Goal: Task Accomplishment & Management: Manage account settings

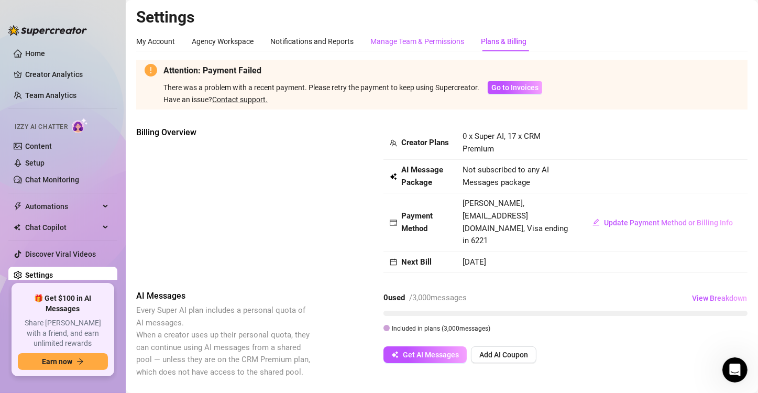
click at [428, 42] on div "Manage Team & Permissions" at bounding box center [417, 42] width 94 height 12
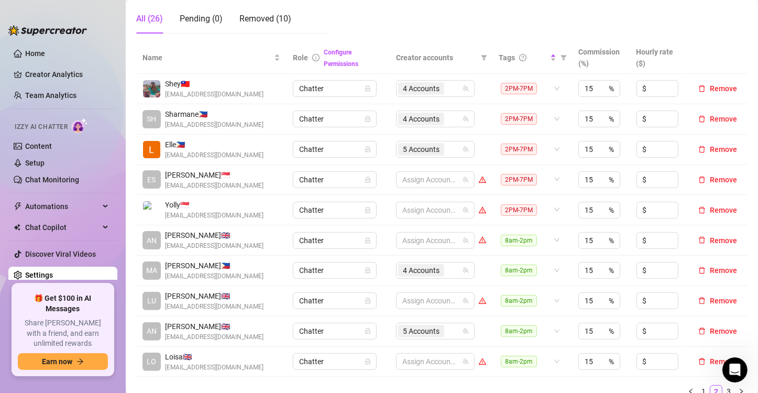
scroll to position [262, 0]
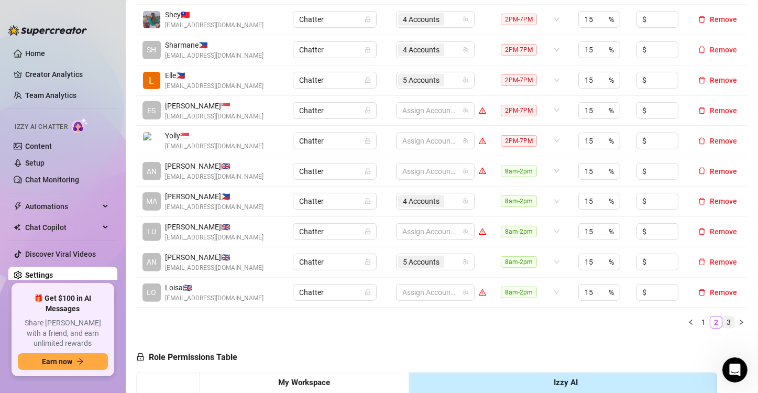
click at [723, 319] on link "3" at bounding box center [729, 322] width 12 height 12
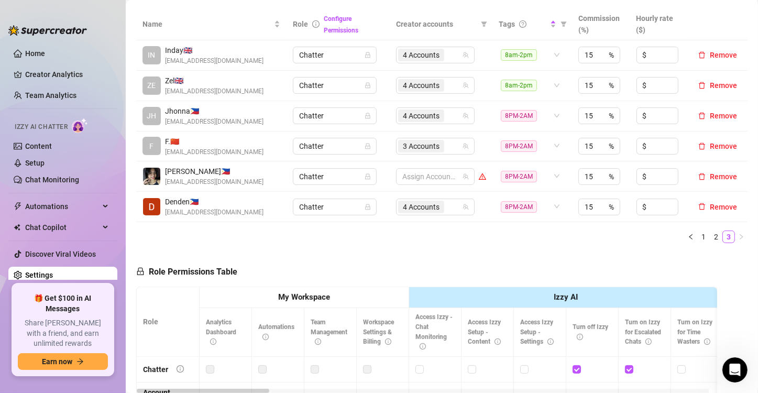
scroll to position [210, 0]
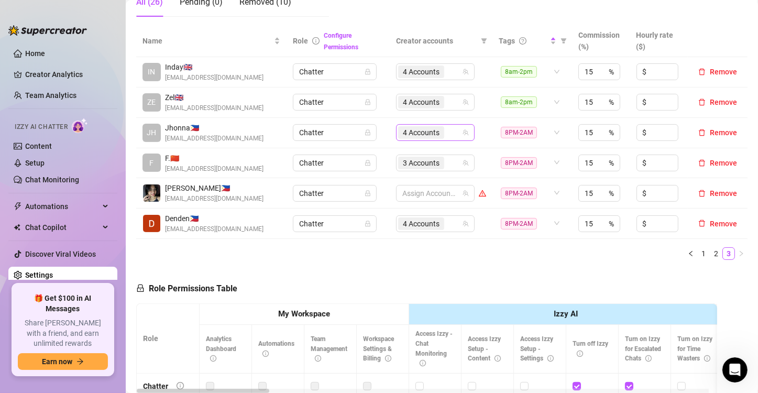
click at [417, 136] on span "4 Accounts" at bounding box center [421, 133] width 37 height 12
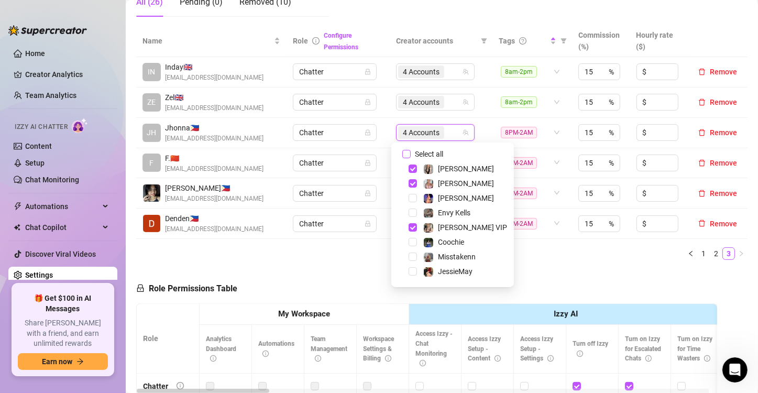
click at [406, 154] on input "Select all" at bounding box center [406, 154] width 8 height 8
checkbox input "false"
click at [384, 122] on td "Chatter" at bounding box center [338, 133] width 103 height 30
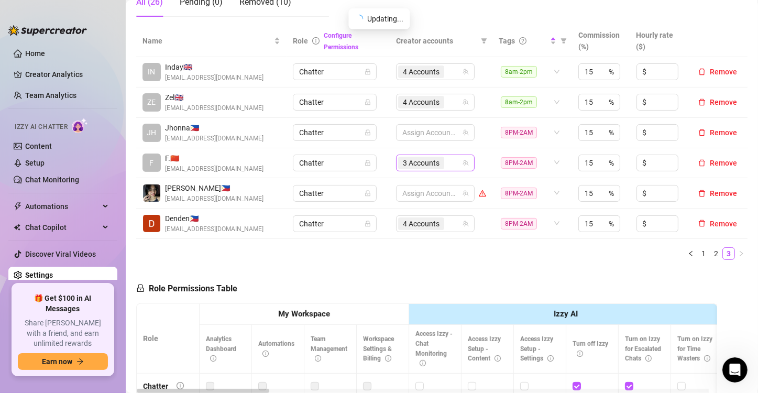
click at [432, 160] on span "3 Accounts" at bounding box center [421, 163] width 37 height 12
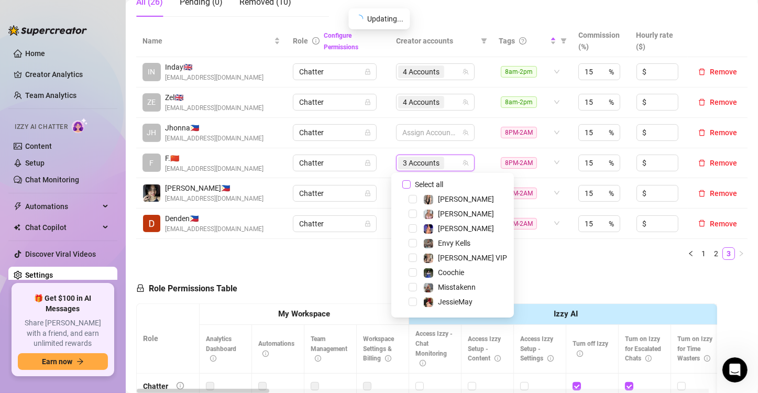
click at [404, 184] on input "Select all" at bounding box center [406, 184] width 8 height 8
checkbox input "false"
click at [380, 166] on td "Chatter" at bounding box center [338, 163] width 103 height 30
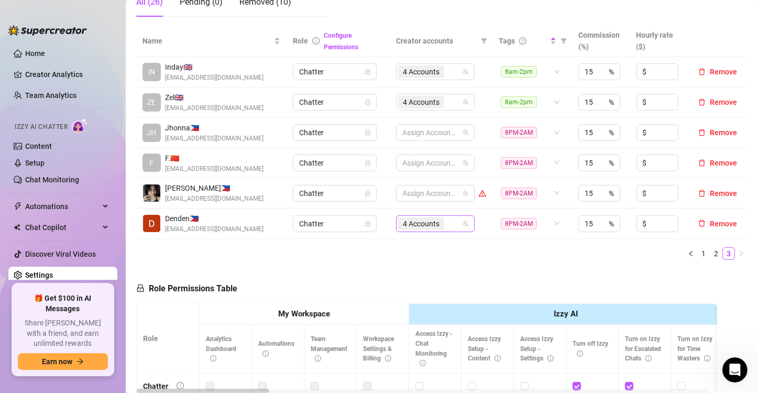
click at [405, 226] on span "4 Accounts" at bounding box center [421, 224] width 37 height 12
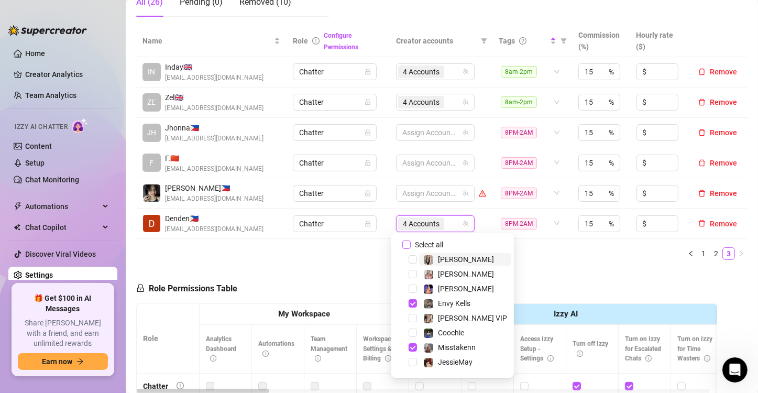
click at [409, 244] on input "Select all" at bounding box center [406, 245] width 8 height 8
checkbox input "false"
click at [390, 225] on td "Assign Accounts" at bounding box center [441, 224] width 103 height 30
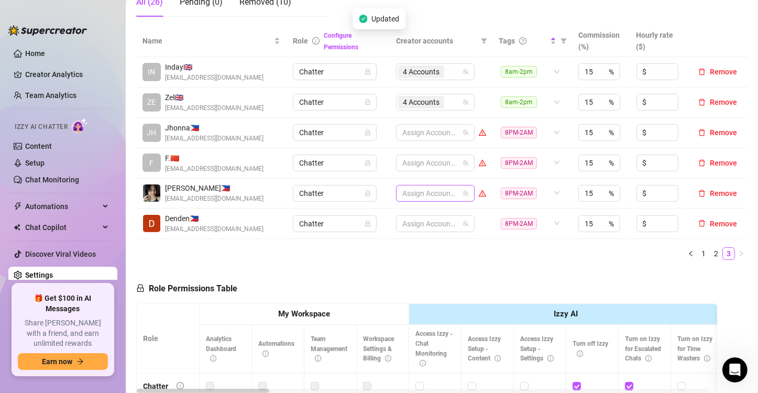
click at [411, 193] on div at bounding box center [429, 193] width 63 height 15
type input "jes"
click at [419, 190] on div "jes jes" at bounding box center [429, 193] width 63 height 15
type input "jes"
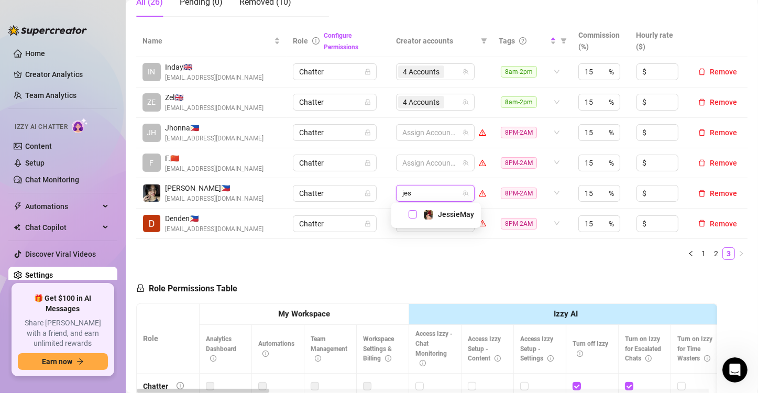
click at [411, 213] on span "Select tree node" at bounding box center [413, 214] width 8 height 8
click at [444, 193] on div "1 Accounts" at bounding box center [429, 193] width 63 height 15
type input "jade"
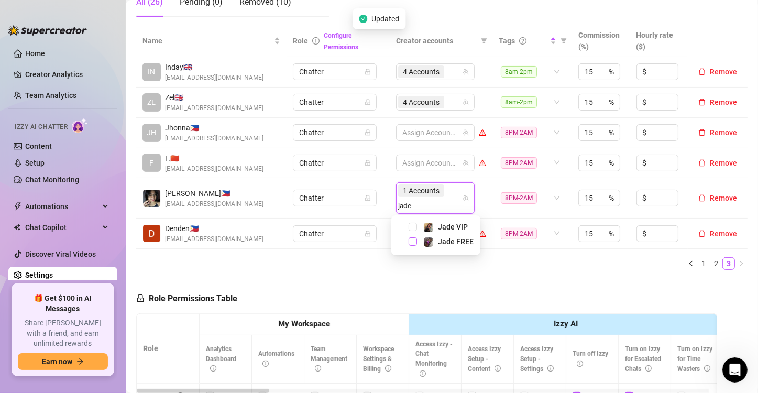
click at [414, 241] on span "Select tree node" at bounding box center [413, 241] width 8 height 8
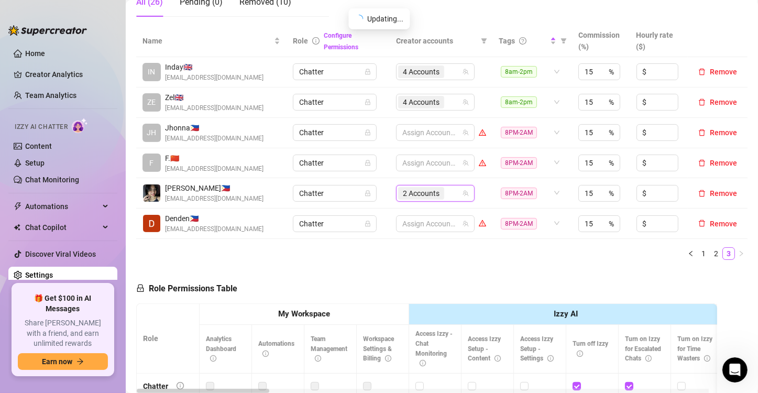
click at [446, 192] on div "2 Accounts" at bounding box center [429, 193] width 63 height 15
type input "[PERSON_NAME]"
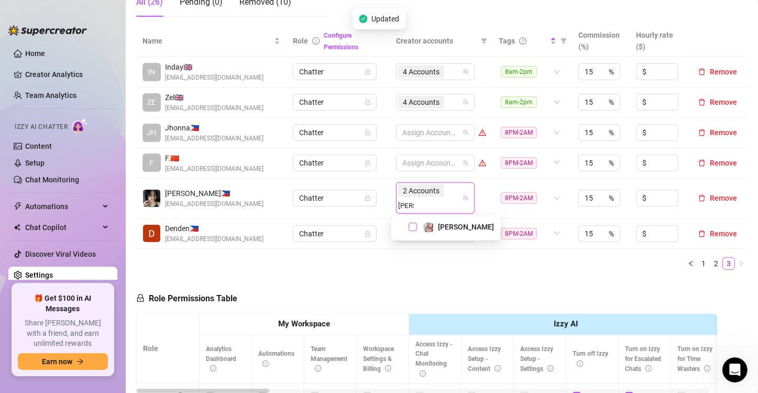
click at [409, 227] on span "Select tree node" at bounding box center [413, 227] width 8 height 8
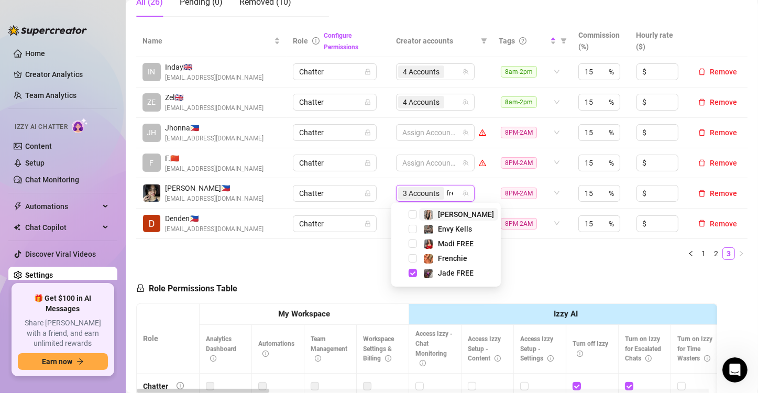
type input "fren"
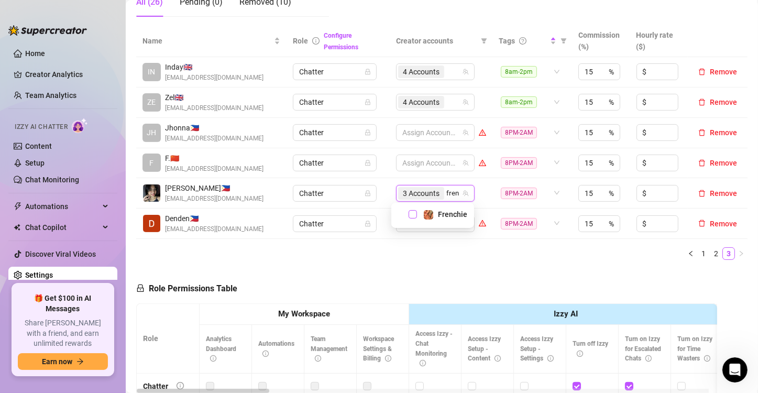
click at [412, 217] on span "Select tree node" at bounding box center [413, 214] width 8 height 8
click at [446, 192] on div "4 Accounts" at bounding box center [429, 193] width 63 height 15
type input "cooc"
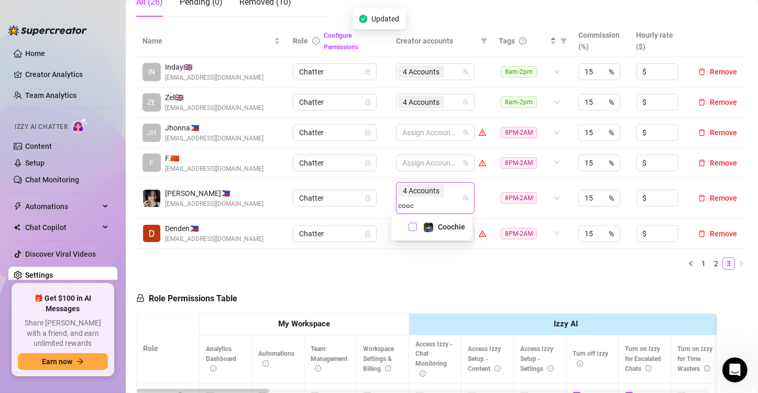
click at [414, 225] on span "Select tree node" at bounding box center [413, 227] width 8 height 8
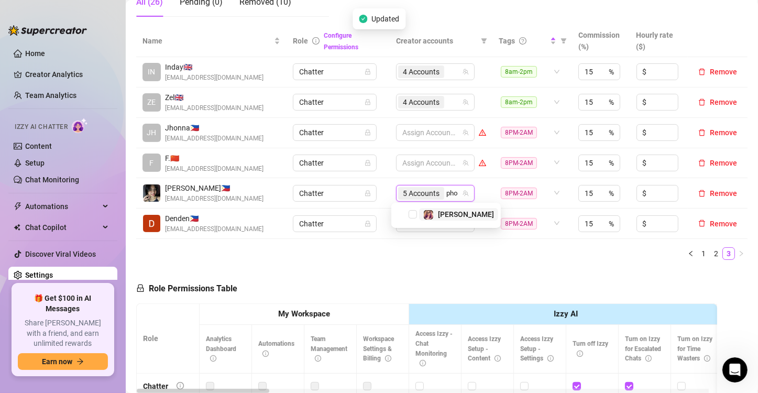
type input "phoe"
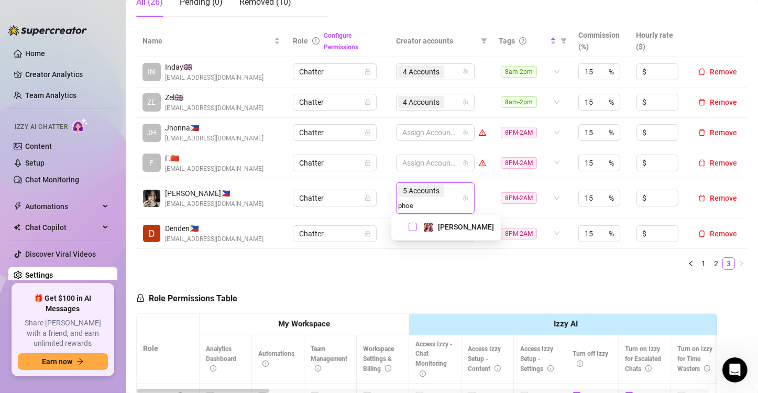
click at [415, 225] on span "Select tree node" at bounding box center [413, 227] width 8 height 8
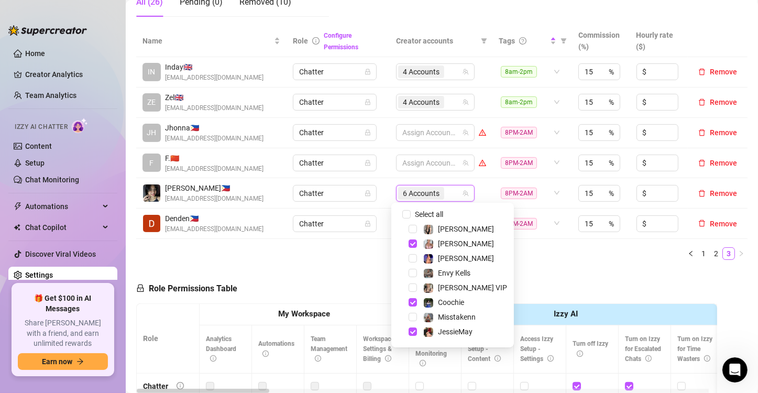
click at [513, 264] on div "Name Role Configure Permissions Creator accounts Tags Commission (%) Hourly rat…" at bounding box center [441, 146] width 611 height 243
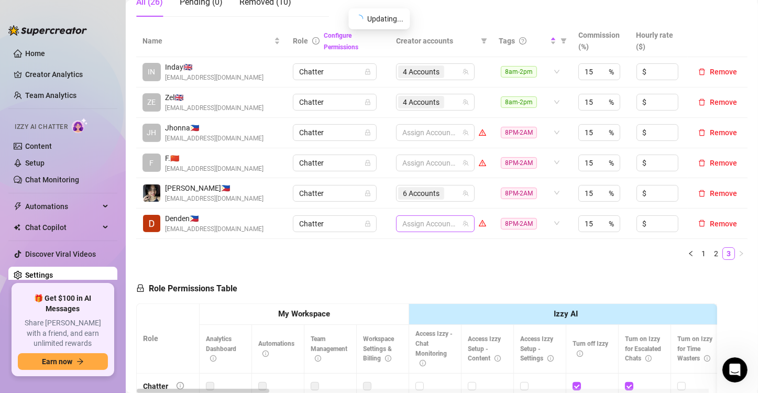
click at [418, 222] on div at bounding box center [429, 223] width 63 height 15
click at [419, 222] on div at bounding box center [429, 223] width 63 height 15
type input "pr"
click at [419, 222] on div "pr" at bounding box center [429, 223] width 63 height 15
type input "p"
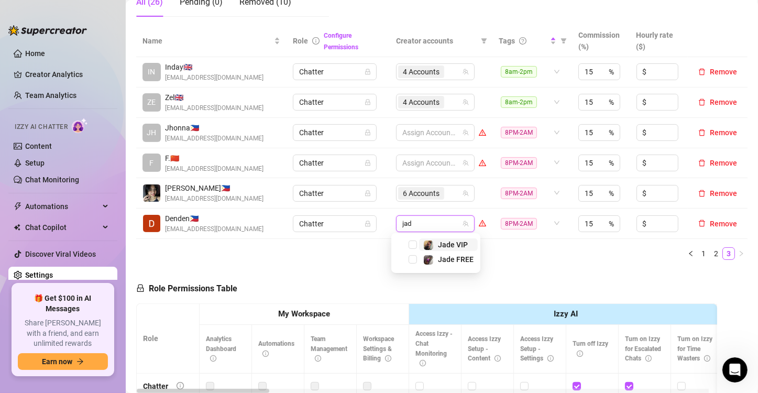
type input "jade"
click at [416, 245] on span "Select tree node" at bounding box center [413, 245] width 8 height 8
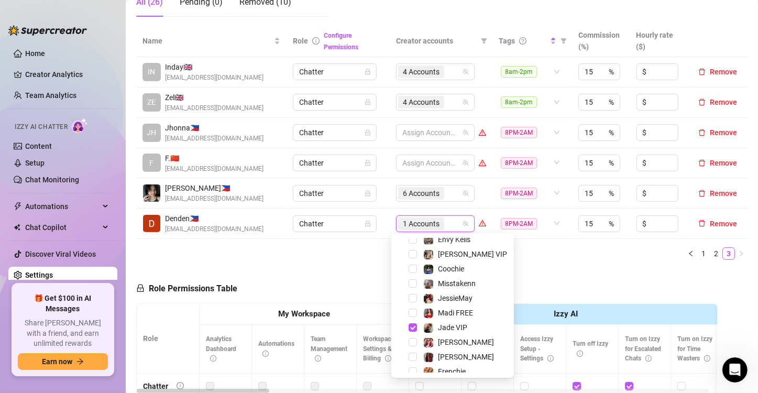
scroll to position [130, 0]
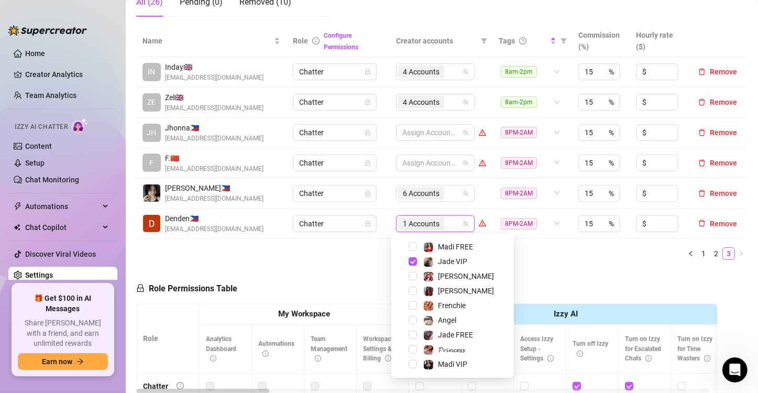
click at [443, 341] on div "Jade FREE" at bounding box center [452, 335] width 117 height 13
click at [412, 350] on span "Select tree node" at bounding box center [413, 349] width 8 height 8
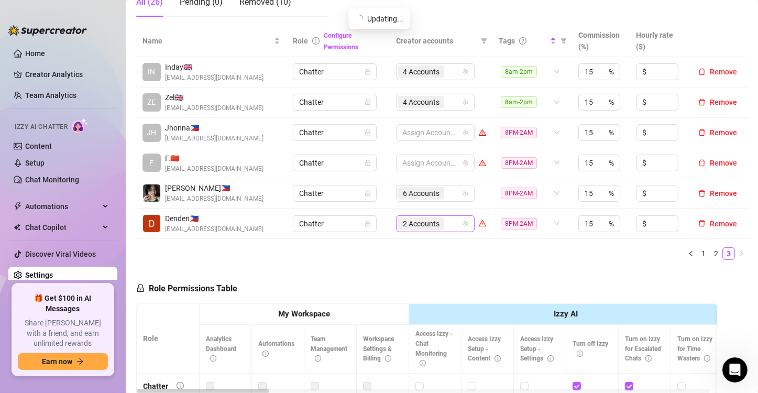
click at [447, 224] on div "2 Accounts" at bounding box center [429, 223] width 63 height 15
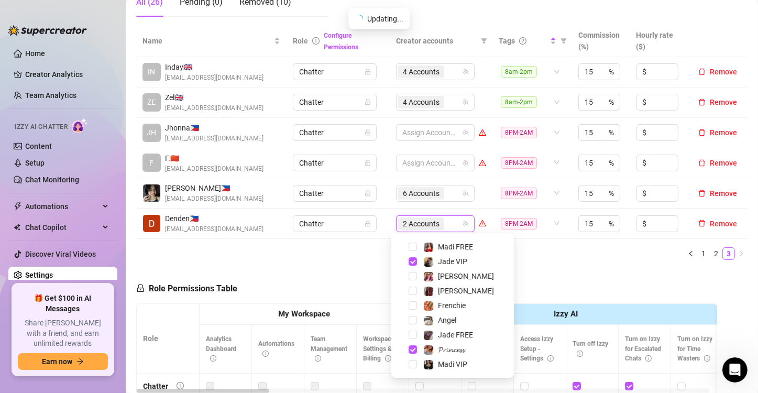
scroll to position [0, 0]
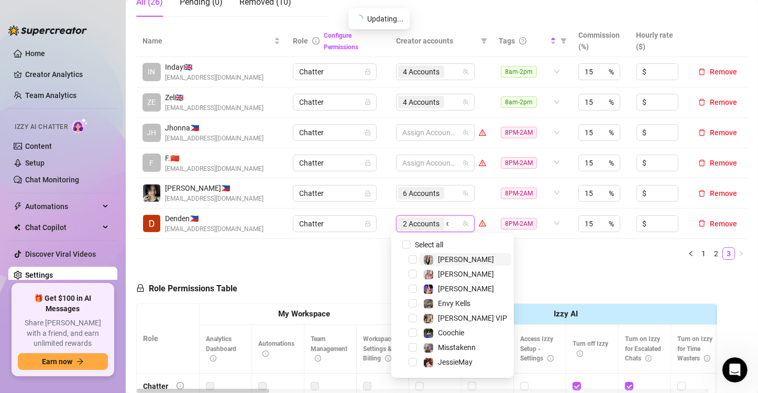
type input "chyn"
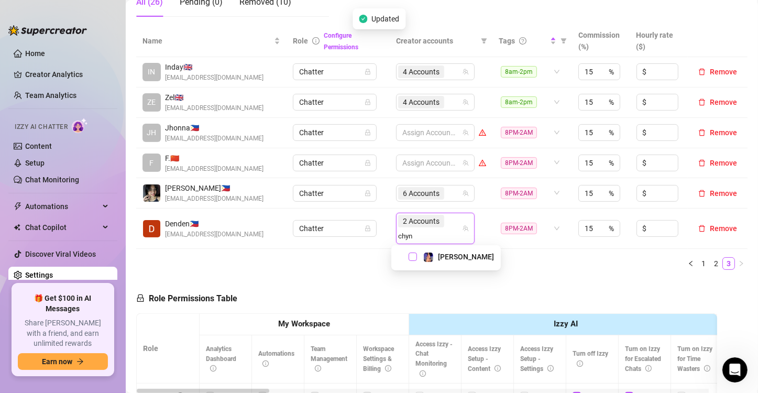
click at [414, 260] on span "Select tree node" at bounding box center [413, 257] width 8 height 8
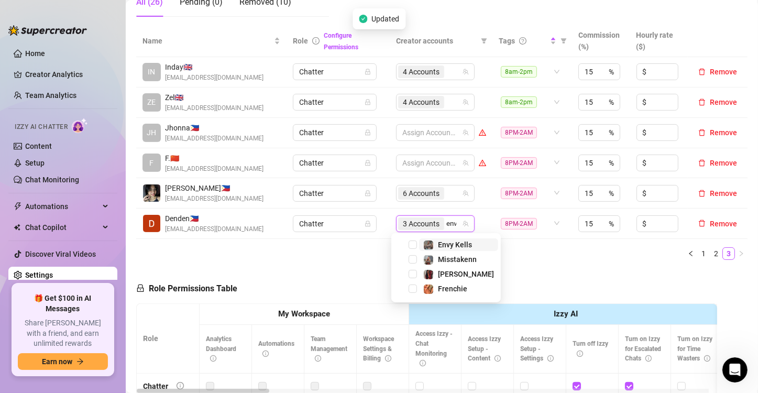
type input "envy"
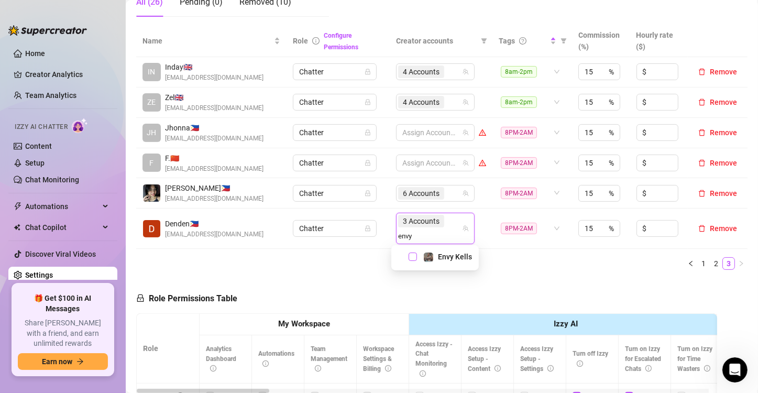
click at [412, 259] on span "Select tree node" at bounding box center [413, 257] width 8 height 8
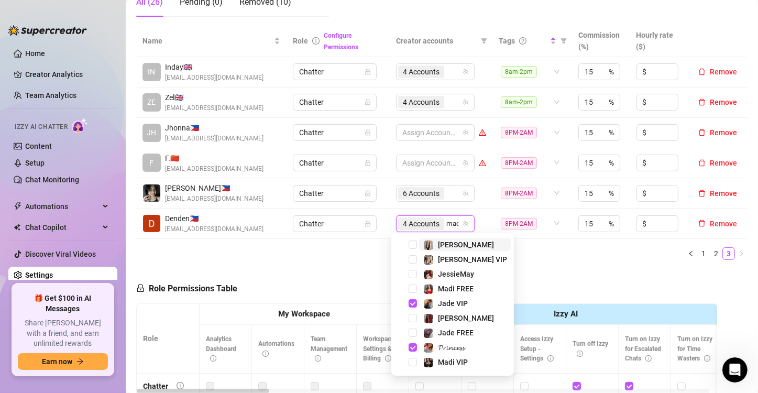
type input "madi"
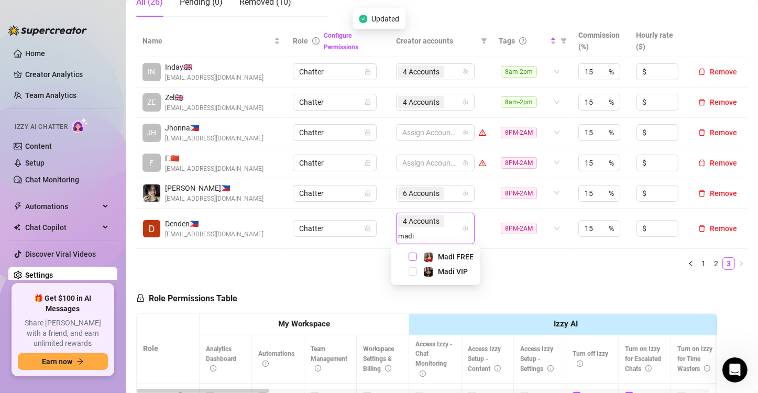
click at [412, 257] on span "Select tree node" at bounding box center [413, 257] width 8 height 8
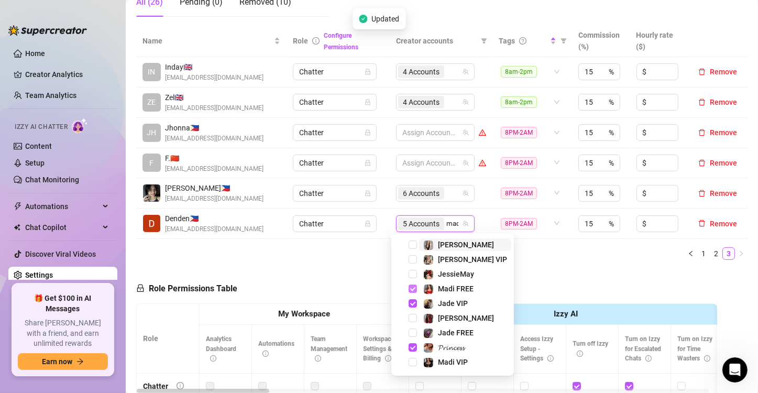
type input "madi"
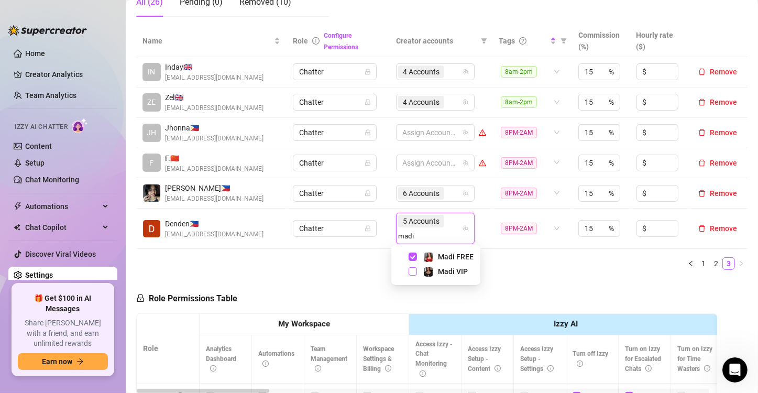
click at [412, 269] on span "Select tree node" at bounding box center [413, 271] width 8 height 8
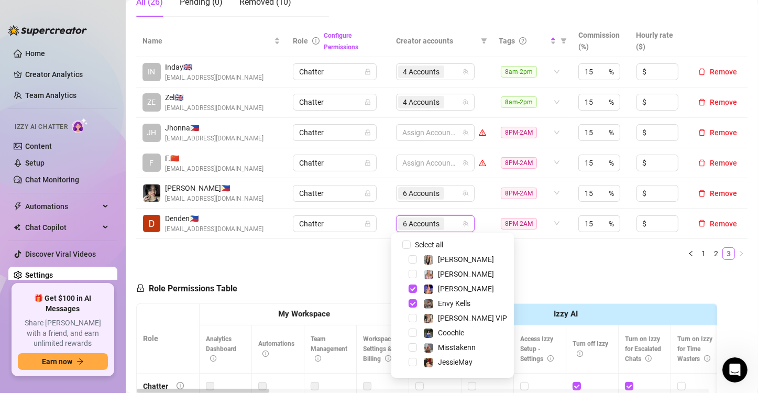
click at [360, 260] on div "Name Role Configure Permissions Creator accounts Tags Commission (%) Hourly rat…" at bounding box center [441, 146] width 611 height 243
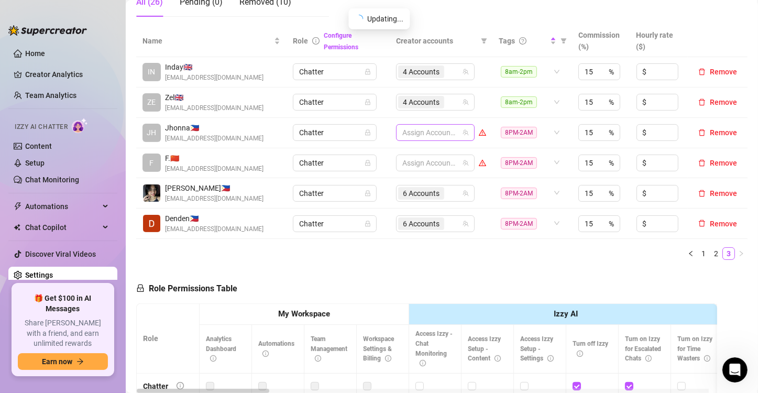
click at [409, 134] on div at bounding box center [429, 132] width 63 height 15
click at [416, 133] on div at bounding box center [429, 132] width 63 height 15
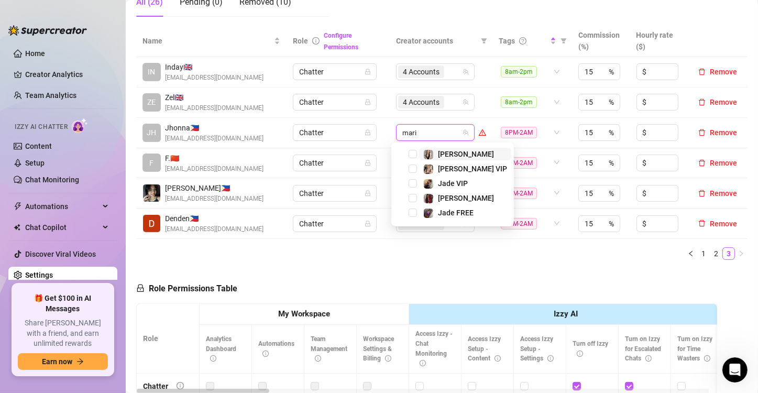
type input "[PERSON_NAME]"
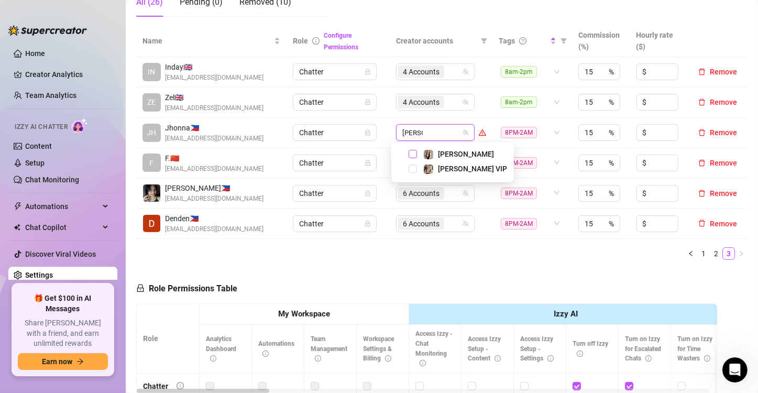
click at [411, 154] on span "Select tree node" at bounding box center [413, 154] width 8 height 8
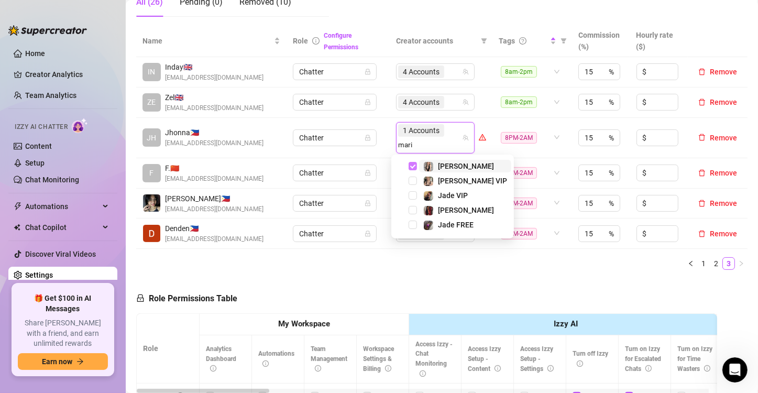
type input "[PERSON_NAME]"
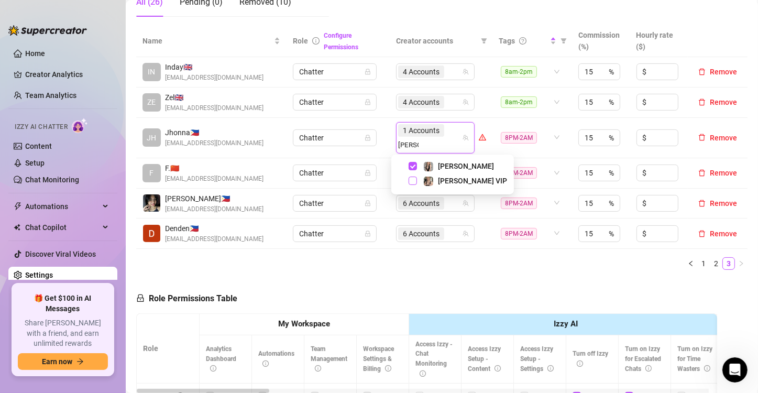
click at [412, 180] on span "Select tree node" at bounding box center [413, 181] width 8 height 8
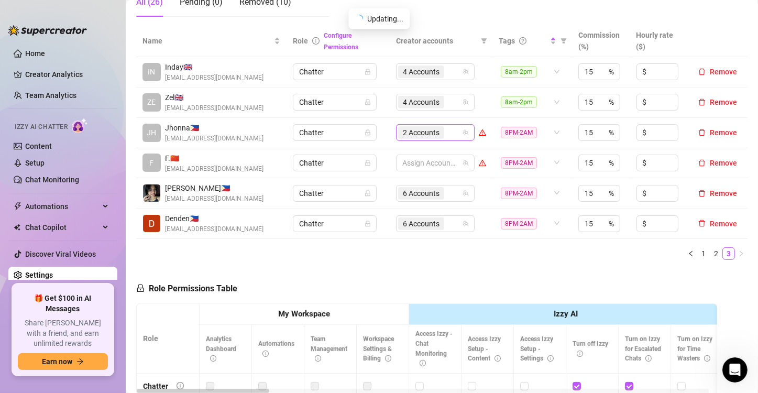
click at [446, 127] on input "search" at bounding box center [447, 132] width 2 height 13
type input "valen"
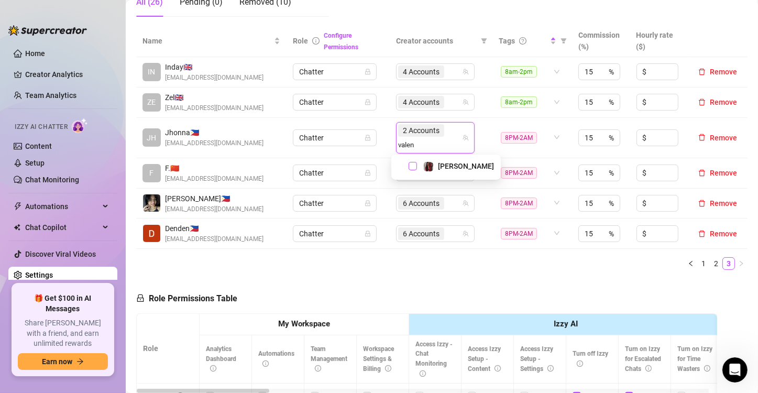
click at [412, 166] on span "Select tree node" at bounding box center [413, 166] width 8 height 8
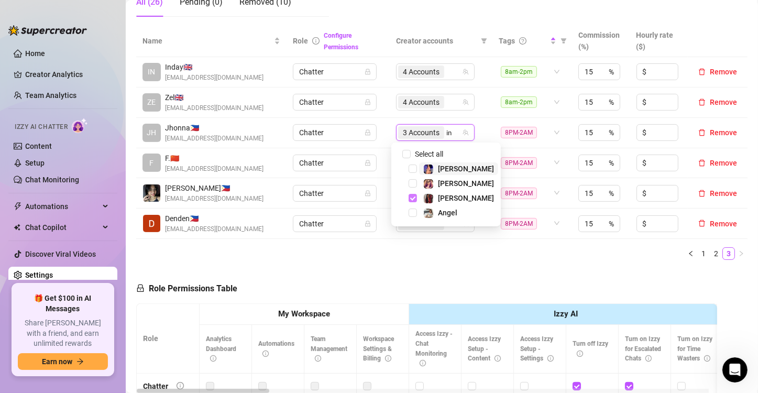
type input "ink"
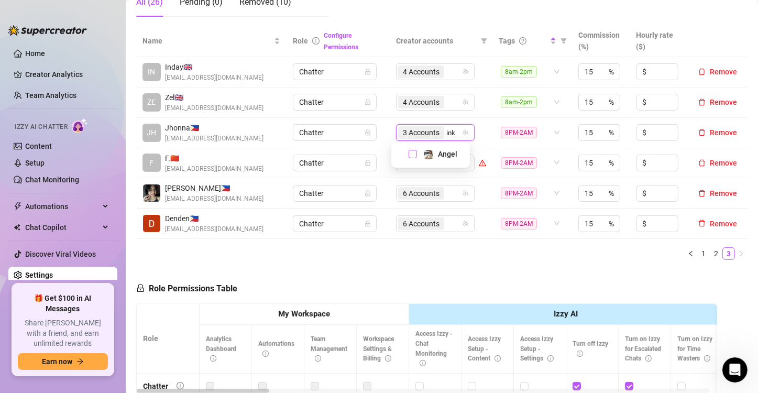
click at [414, 154] on span "Select tree node" at bounding box center [413, 154] width 8 height 8
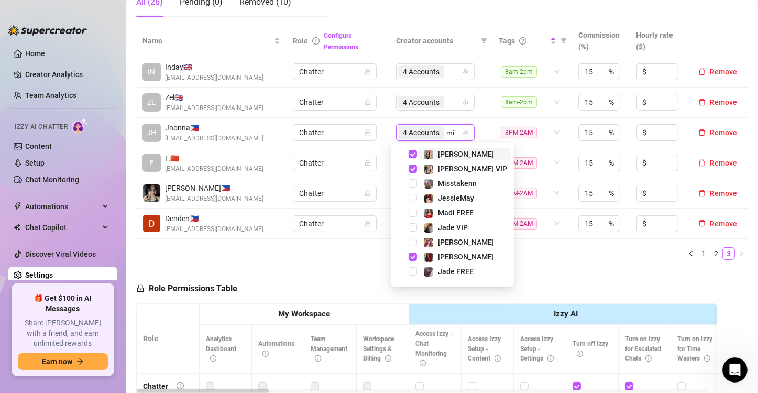
type input "mis"
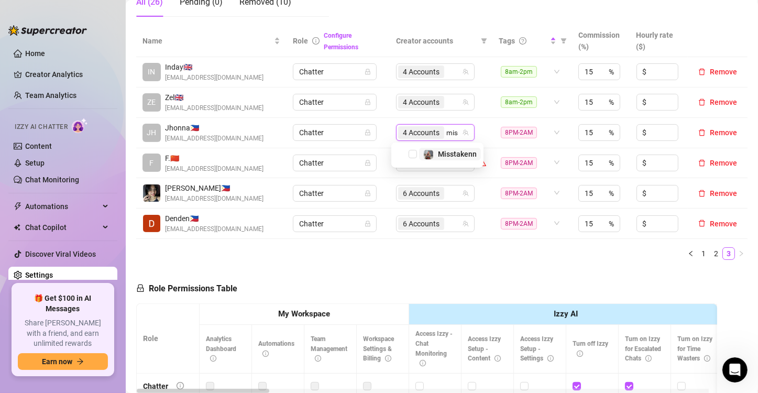
click at [414, 154] on span "Select tree node" at bounding box center [413, 154] width 8 height 8
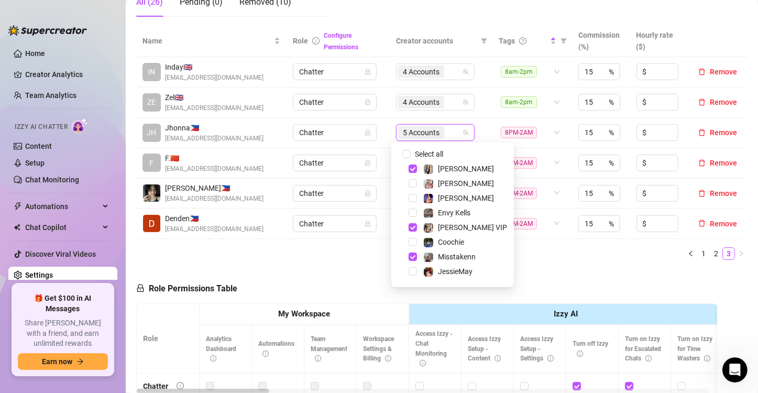
click at [364, 253] on ul "1 2 3" at bounding box center [441, 253] width 611 height 13
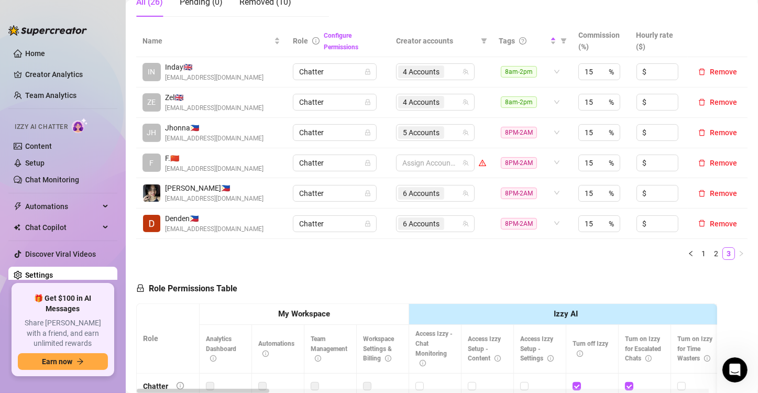
click at [53, 271] on link "Settings" at bounding box center [39, 275] width 28 height 8
